Goal: Information Seeking & Learning: Learn about a topic

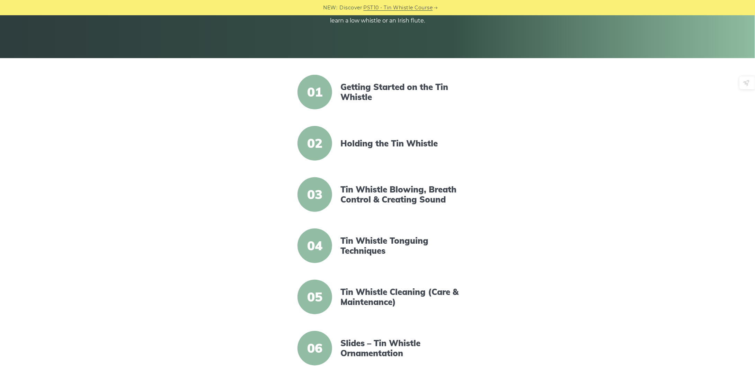
scroll to position [139, 0]
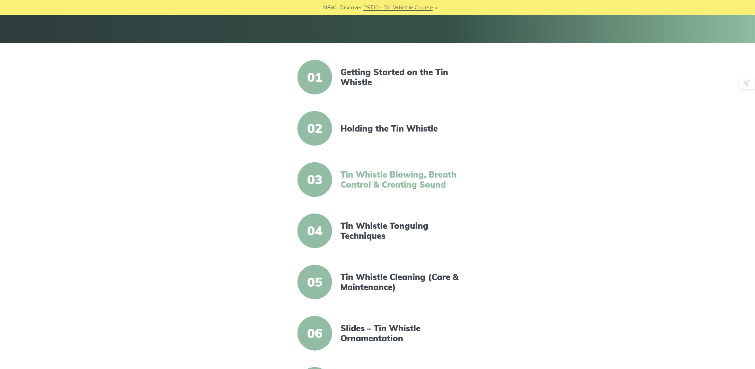
click at [384, 178] on link "Tin Whistle Blowing, Breath Control & Creating Sound" at bounding box center [399, 180] width 119 height 20
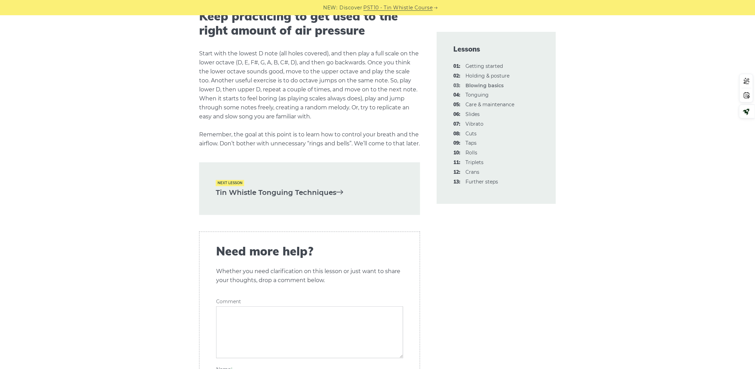
scroll to position [1385, 0]
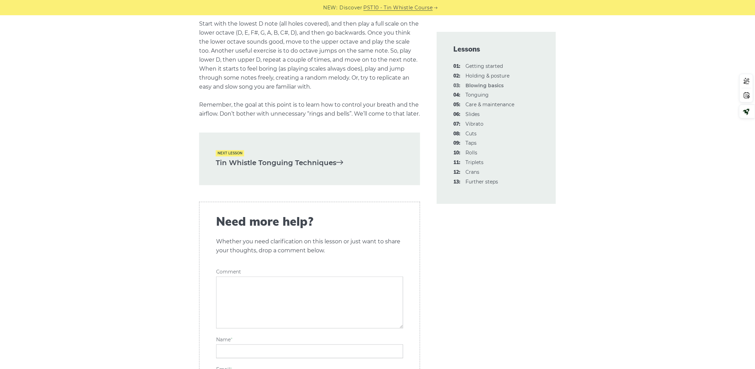
click at [323, 169] on link "Tin Whistle Tonguing Techniques" at bounding box center [310, 162] width 188 height 11
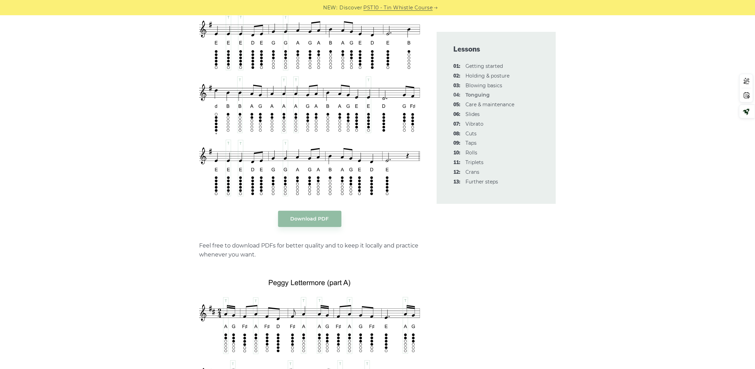
scroll to position [1316, 0]
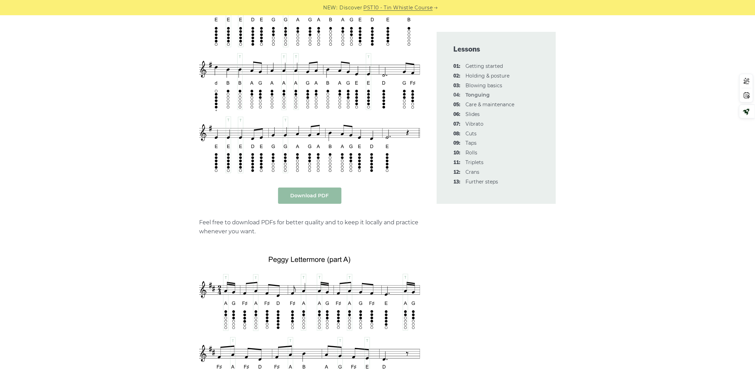
click at [317, 197] on body "NEW: Discover PST10 - Tin Whistle Course Lessons Fingering Charts Tabs & Notes …" at bounding box center [377, 291] width 755 height 3215
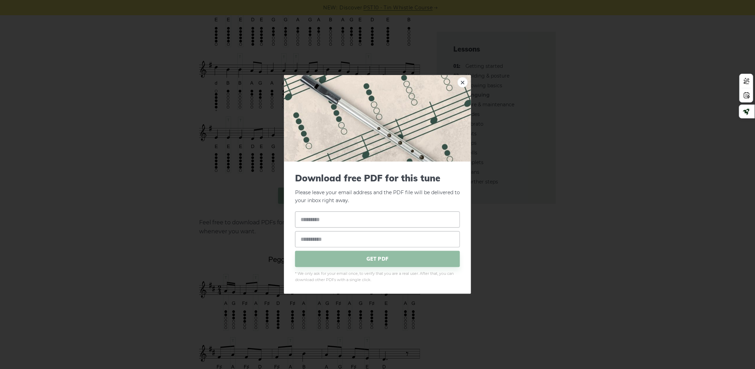
click at [461, 81] on link "×" at bounding box center [463, 82] width 10 height 10
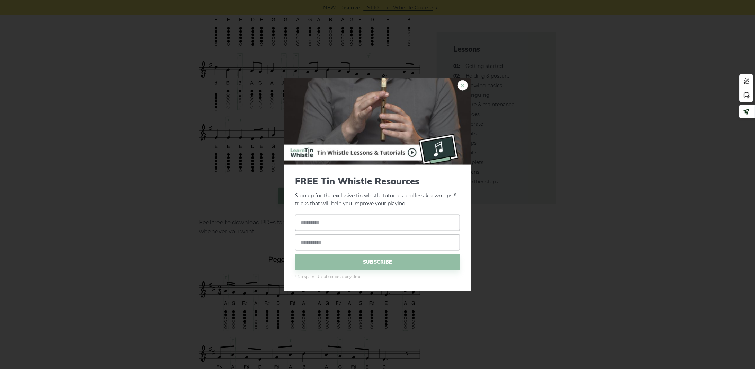
click at [467, 87] on link "×" at bounding box center [463, 85] width 10 height 10
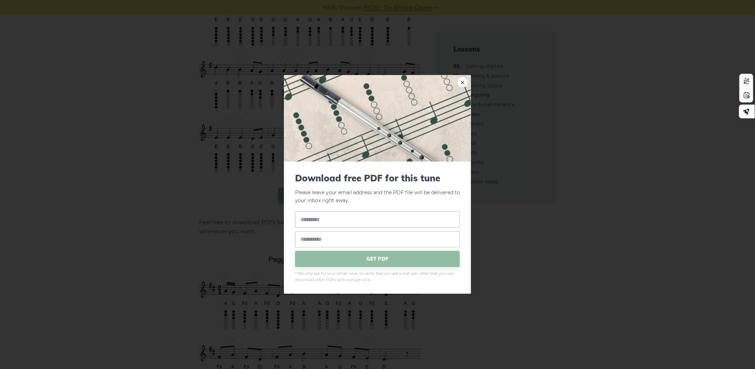
click at [315, 194] on body "NEW: Discover PST10 - Tin Whistle Course Lessons Fingering Charts Tabs & Notes …" at bounding box center [377, 291] width 755 height 3215
click at [330, 224] on input "text" at bounding box center [377, 219] width 165 height 16
type input "****"
type input "**********"
click at [367, 264] on span "GET PDF" at bounding box center [377, 259] width 165 height 16
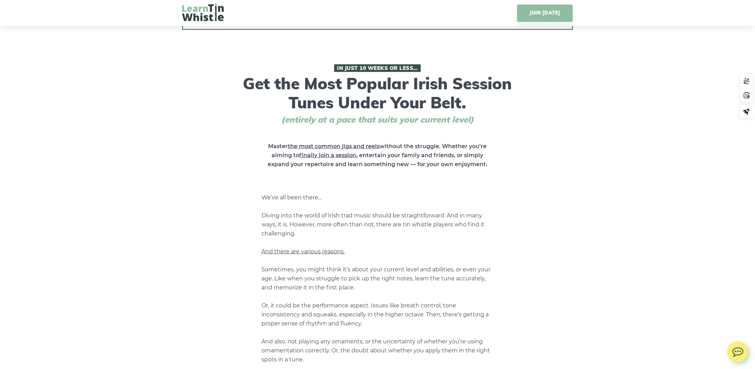
scroll to position [242, 0]
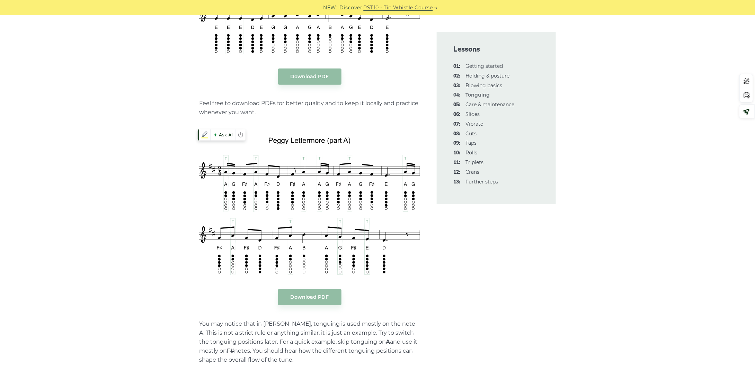
scroll to position [1455, 0]
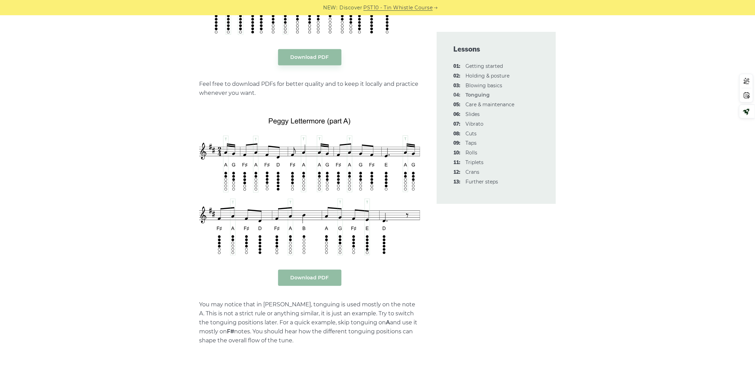
click at [319, 275] on link "Download PDF" at bounding box center [309, 278] width 63 height 16
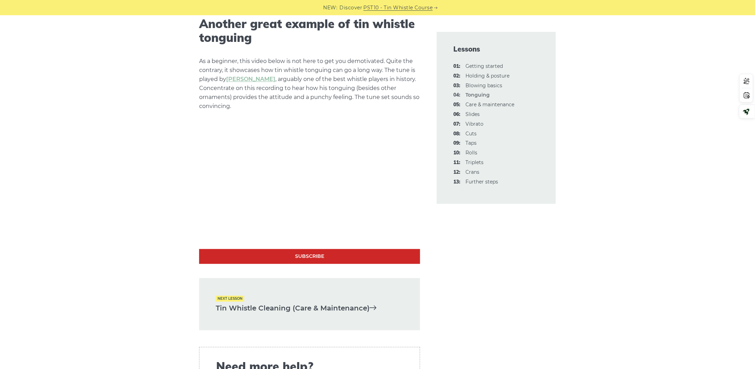
scroll to position [2009, 0]
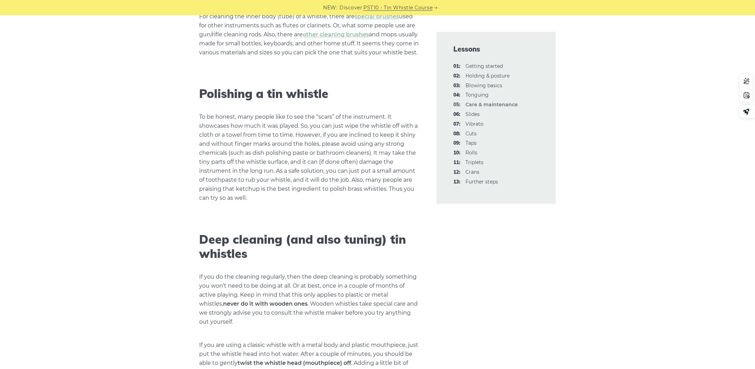
scroll to position [658, 0]
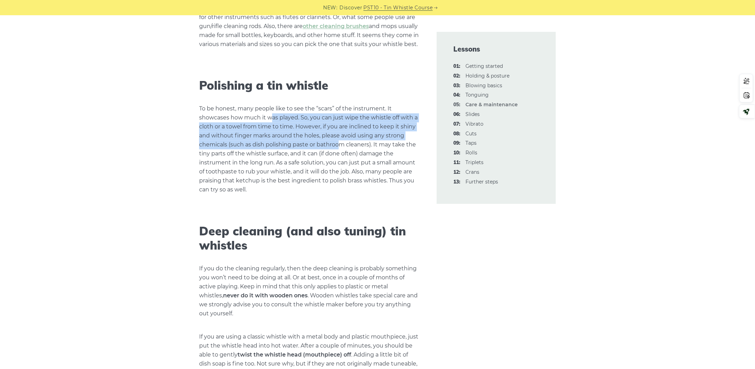
drag, startPoint x: 272, startPoint y: 133, endPoint x: 342, endPoint y: 165, distance: 77.3
click at [342, 165] on p "To be honest, many people like to see the “scars” of the instrument. It showcas…" at bounding box center [309, 150] width 221 height 90
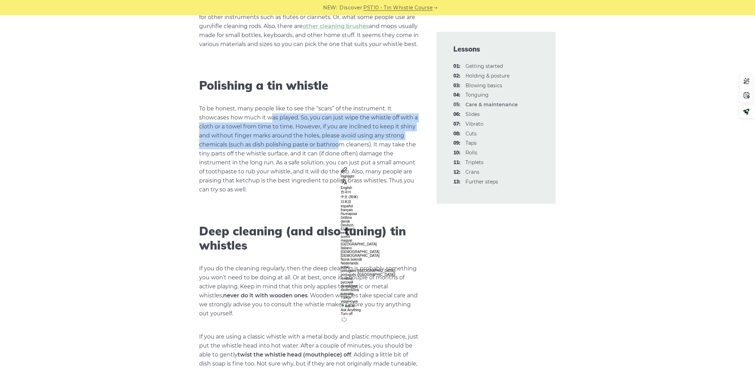
click at [308, 157] on p "To be honest, many people like to see the “scars” of the instrument. It showcas…" at bounding box center [309, 150] width 221 height 90
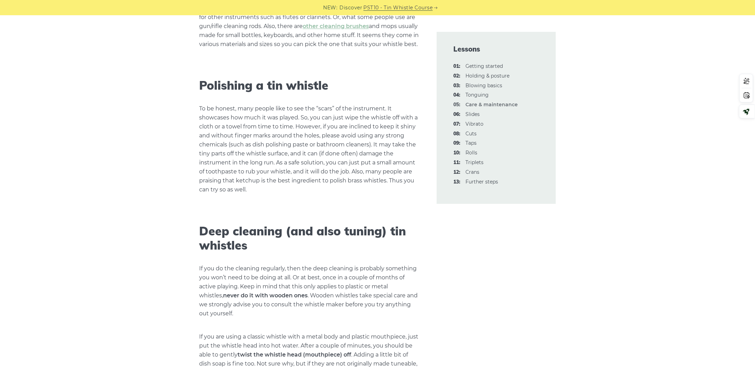
scroll to position [693, 0]
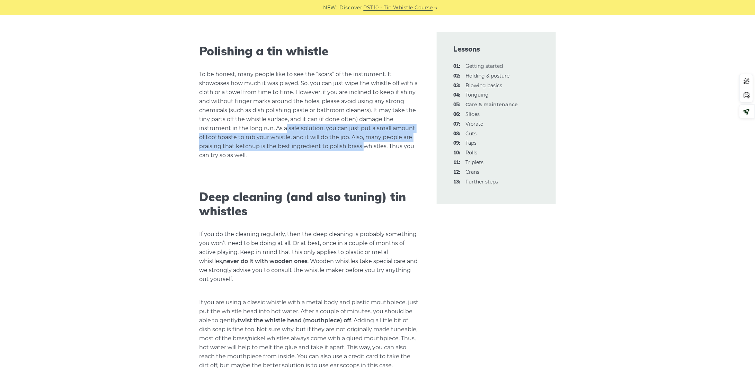
drag, startPoint x: 363, startPoint y: 165, endPoint x: 282, endPoint y: 147, distance: 83.4
click at [282, 147] on p "To be honest, many people like to see the “scars” of the instrument. It showcas…" at bounding box center [309, 115] width 221 height 90
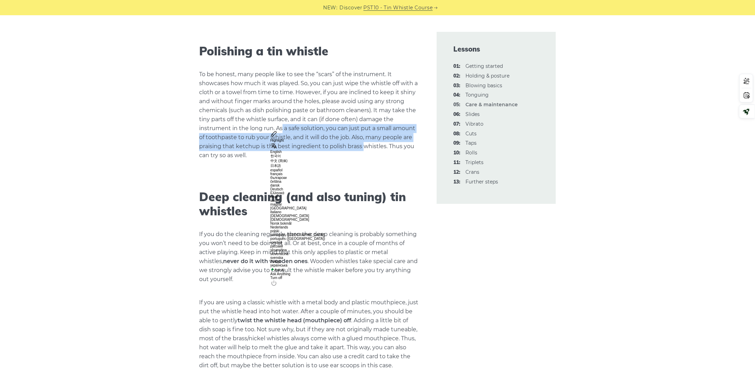
click at [271, 131] on div at bounding box center [298, 131] width 55 height 0
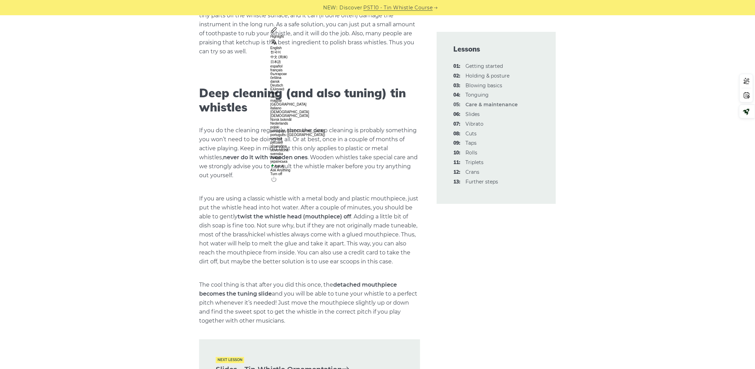
click at [281, 158] on p "If you do the cleaning regularly, then the deep cleaning is probably something …" at bounding box center [309, 153] width 221 height 54
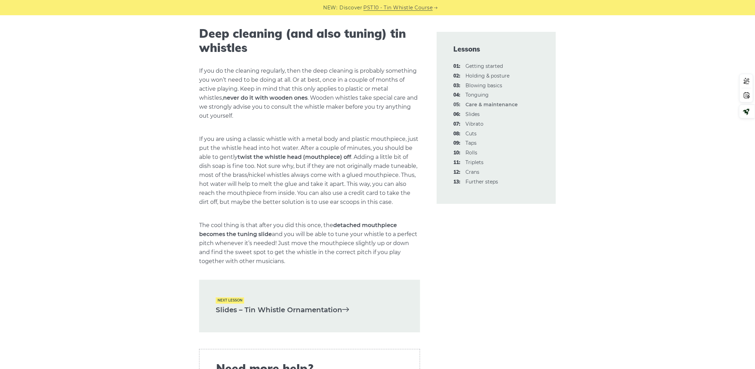
scroll to position [866, 0]
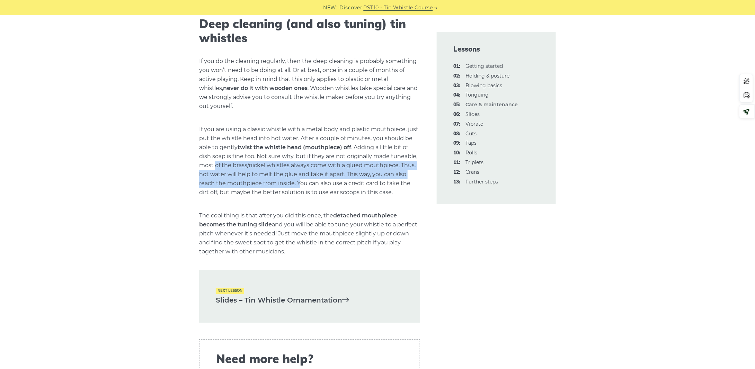
drag, startPoint x: 216, startPoint y: 181, endPoint x: 301, endPoint y: 200, distance: 86.5
click at [300, 197] on p "If you are using a classic whistle with a metal body and plastic mouthpiece, ju…" at bounding box center [309, 161] width 221 height 72
click at [352, 191] on p "If you are using a classic whistle with a metal body and plastic mouthpiece, ju…" at bounding box center [309, 161] width 221 height 72
click at [357, 189] on p "If you are using a classic whistle with a metal body and plastic mouthpiece, ju…" at bounding box center [309, 161] width 221 height 72
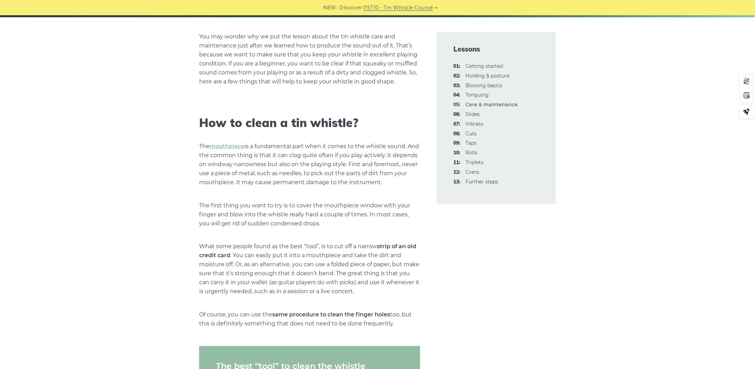
scroll to position [0, 0]
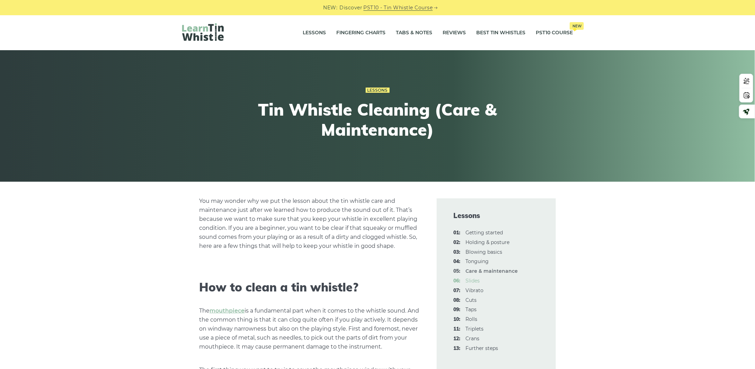
click at [469, 280] on link "06: Slides" at bounding box center [473, 281] width 14 height 6
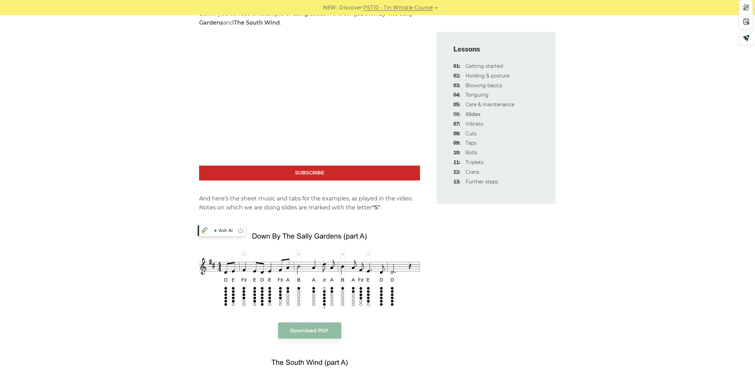
scroll to position [698, 0]
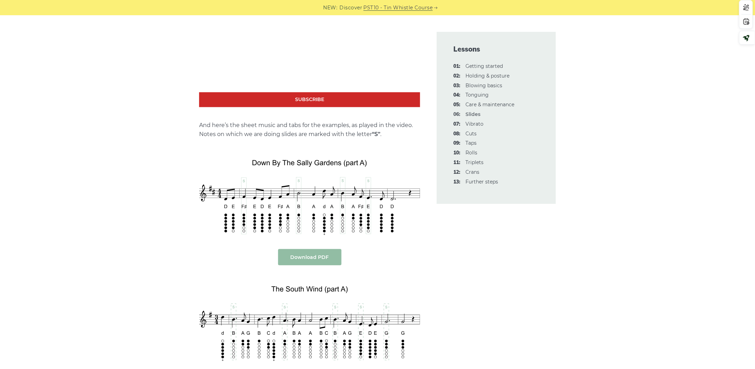
click at [300, 259] on link "Download PDF" at bounding box center [309, 257] width 63 height 16
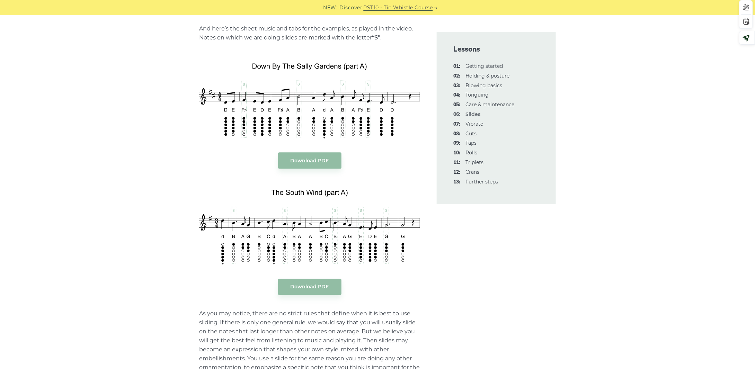
scroll to position [906, 0]
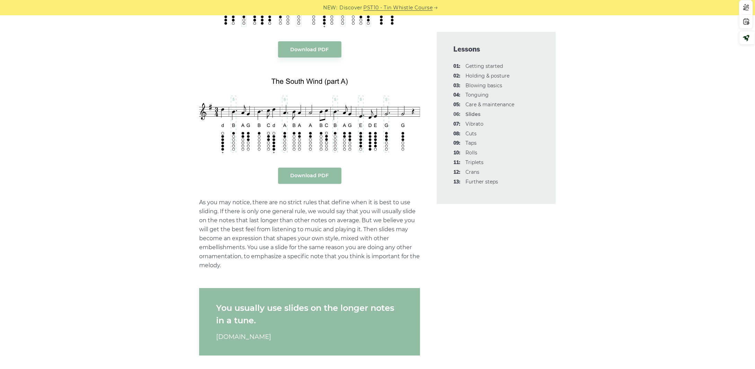
click at [303, 173] on link "Download PDF" at bounding box center [309, 176] width 63 height 16
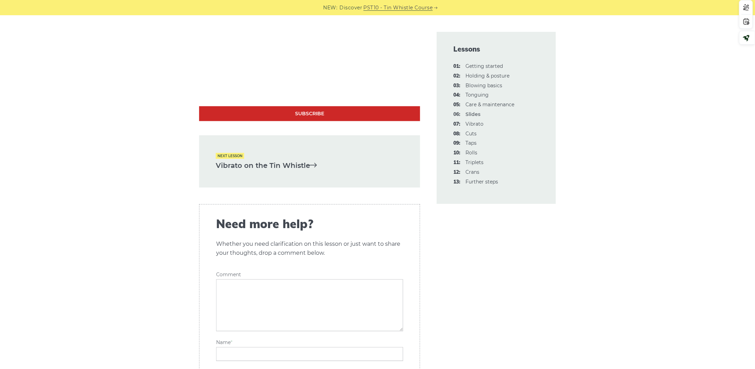
scroll to position [1529, 0]
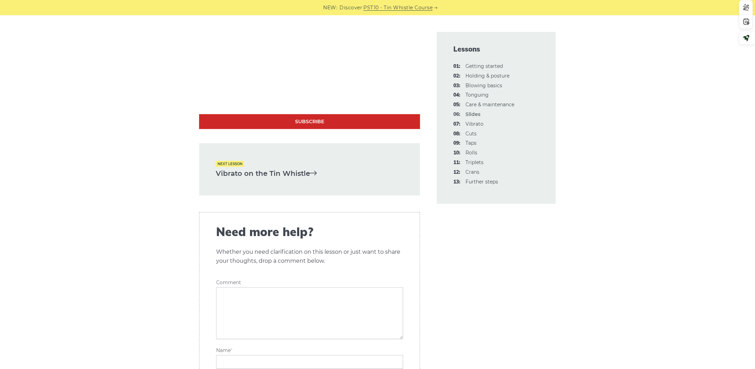
click at [257, 175] on link "Vibrato on the Tin Whistle" at bounding box center [310, 173] width 188 height 11
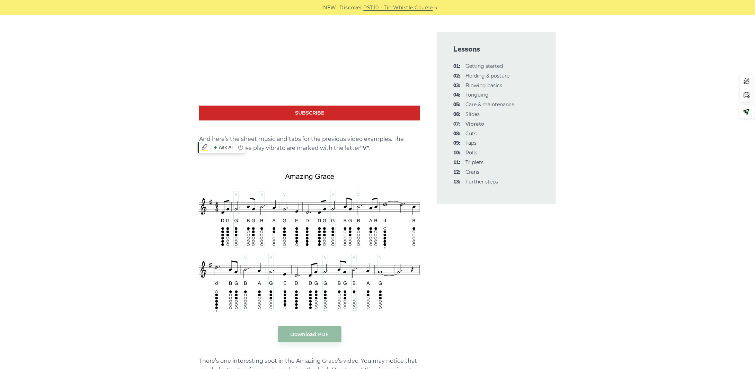
scroll to position [1282, 0]
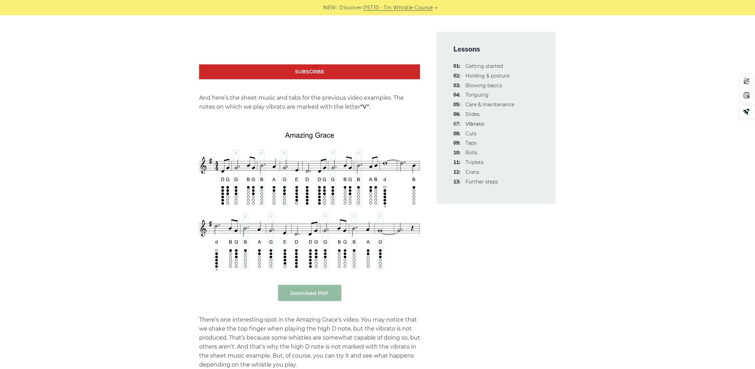
click at [311, 285] on link "Download PDF" at bounding box center [309, 293] width 63 height 16
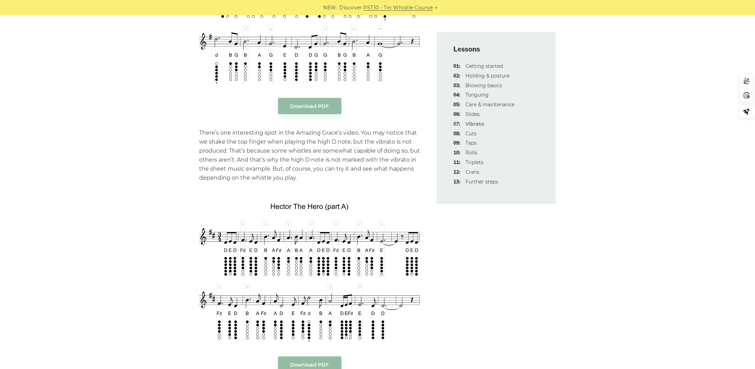
scroll to position [1489, 0]
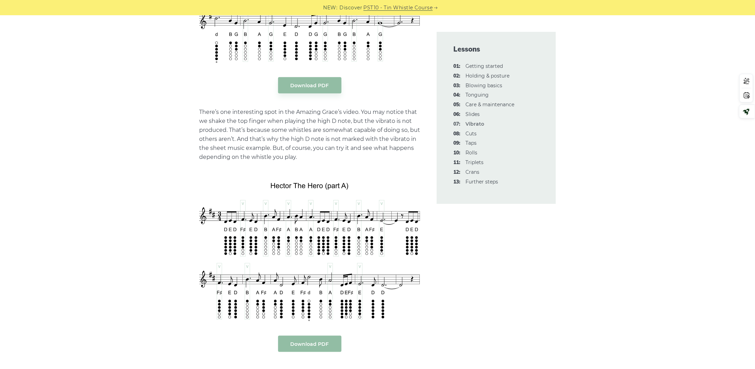
click at [307, 336] on link "Download PDF" at bounding box center [309, 344] width 63 height 16
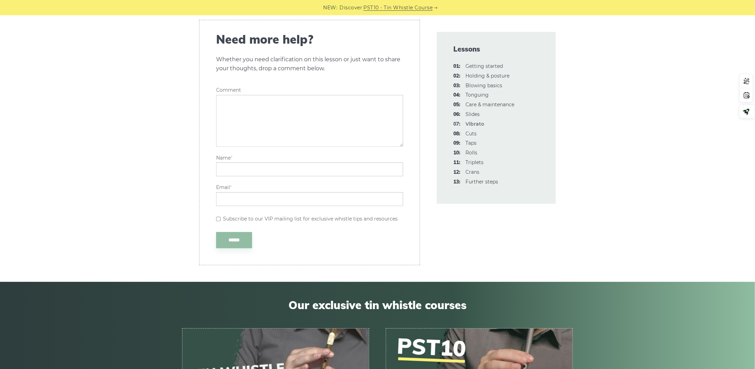
scroll to position [2044, 0]
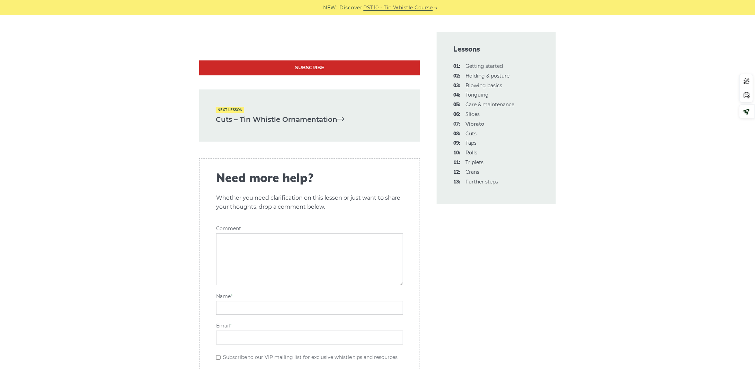
click at [287, 114] on link "Cuts – Tin Whistle Ornamentation" at bounding box center [310, 119] width 188 height 11
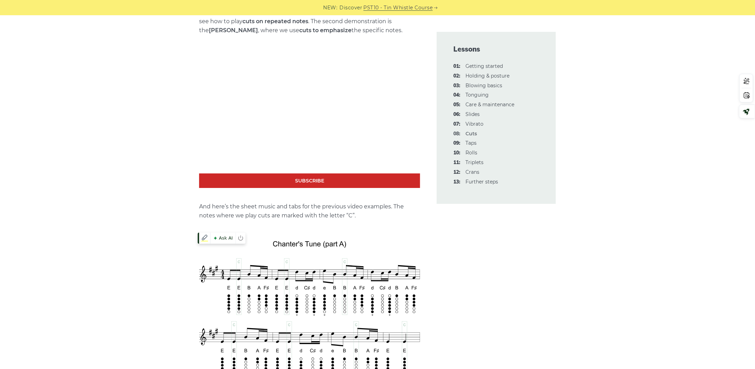
scroll to position [1282, 0]
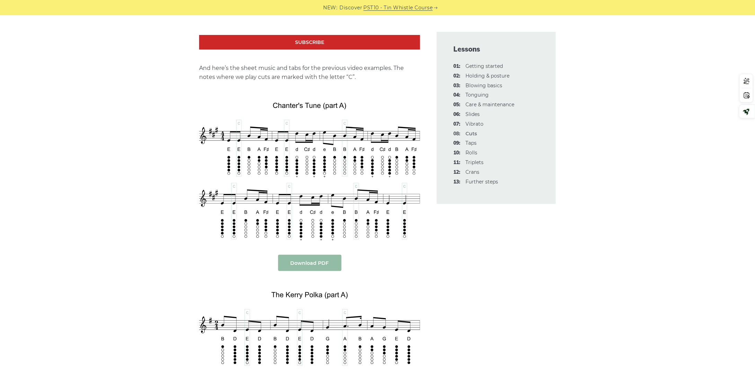
click at [316, 265] on link "Download PDF" at bounding box center [309, 263] width 63 height 16
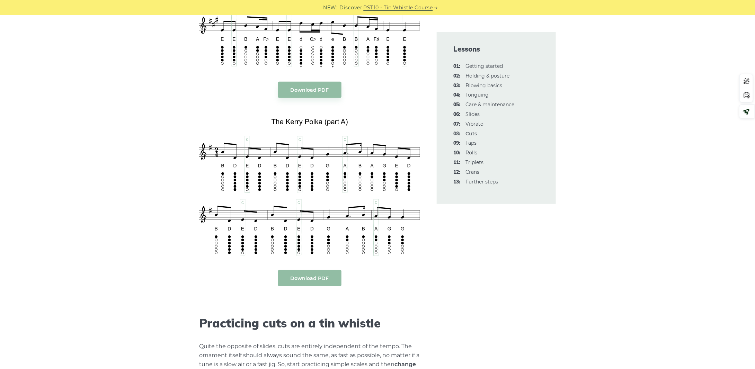
click at [302, 279] on link "Download PDF" at bounding box center [309, 278] width 63 height 16
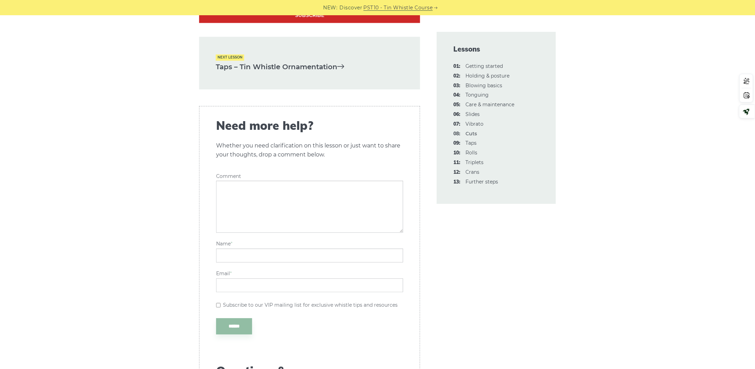
scroll to position [2182, 0]
click at [241, 62] on link "Taps – Tin Whistle Ornamentation" at bounding box center [310, 66] width 188 height 11
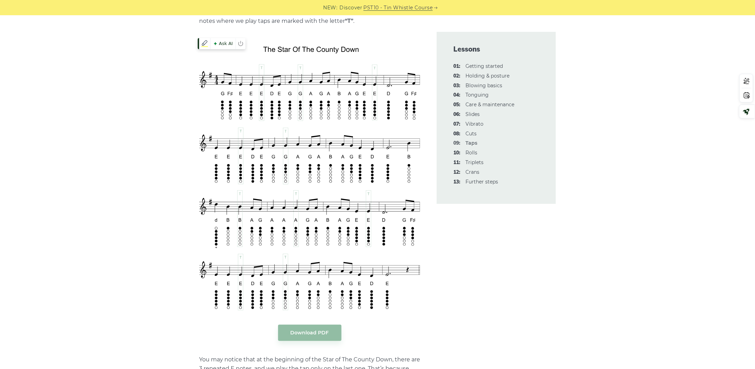
scroll to position [1247, 0]
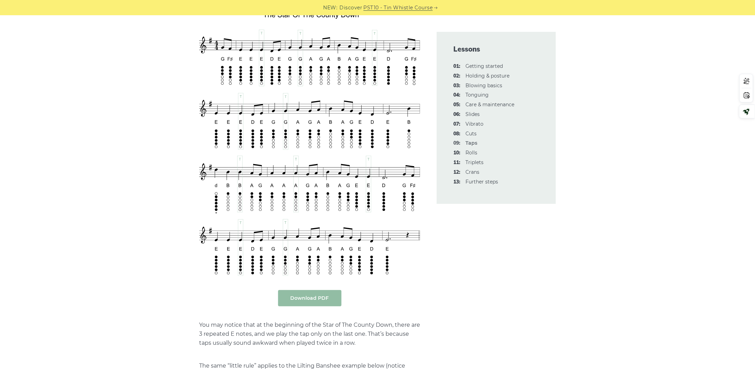
click at [312, 298] on link "Download PDF" at bounding box center [309, 298] width 63 height 16
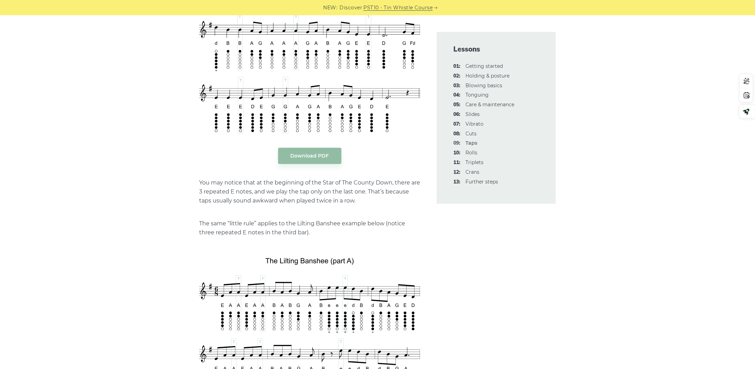
scroll to position [1489, 0]
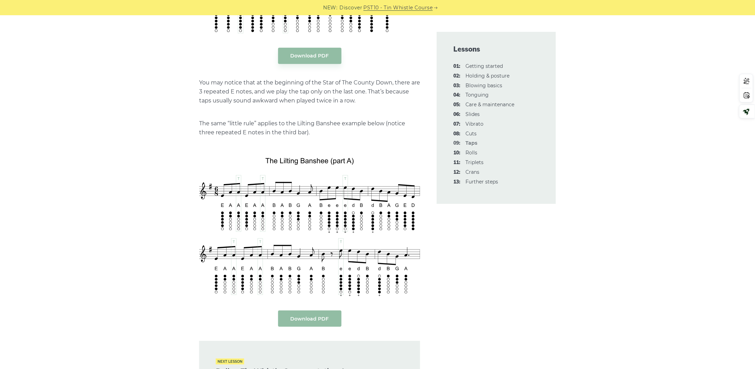
click at [316, 318] on link "Download PDF" at bounding box center [309, 319] width 63 height 16
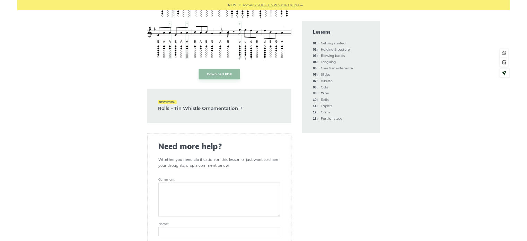
scroll to position [1697, 0]
